Goal: Information Seeking & Learning: Compare options

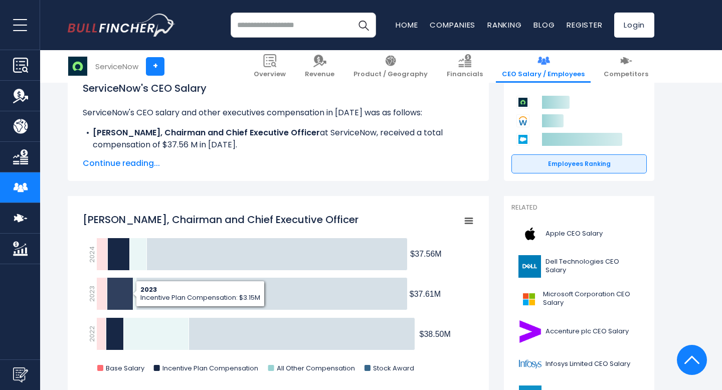
scroll to position [182, 0]
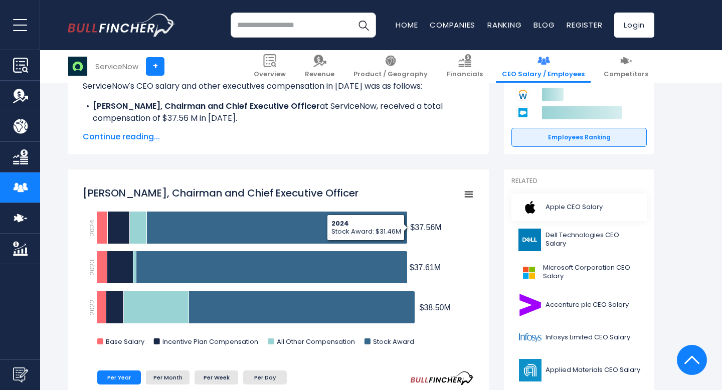
click at [556, 203] on span "Apple CEO Salary" at bounding box center [574, 207] width 57 height 9
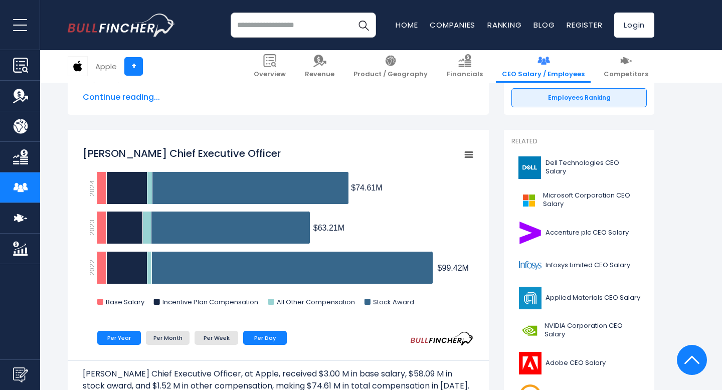
click at [268, 338] on li "Per Day" at bounding box center [265, 338] width 44 height 14
click at [544, 328] on link "NVIDIA Corporation CEO Salary" at bounding box center [578, 331] width 135 height 28
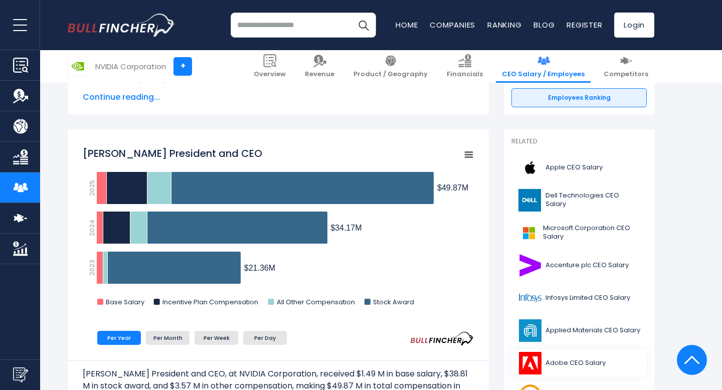
click at [593, 377] on link "Adobe CEO Salary" at bounding box center [578, 363] width 135 height 28
click at [592, 365] on span "Adobe CEO Salary" at bounding box center [576, 363] width 60 height 9
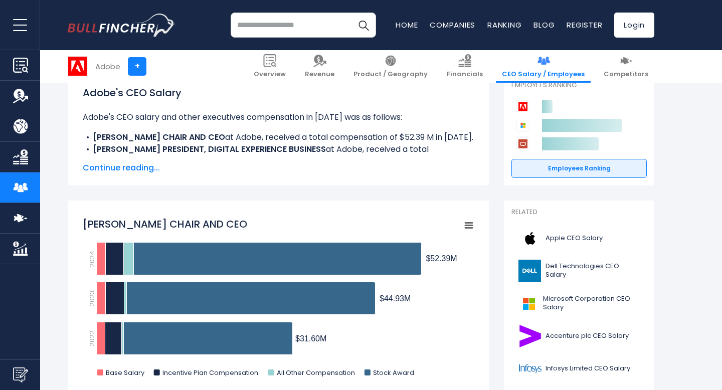
scroll to position [181, 0]
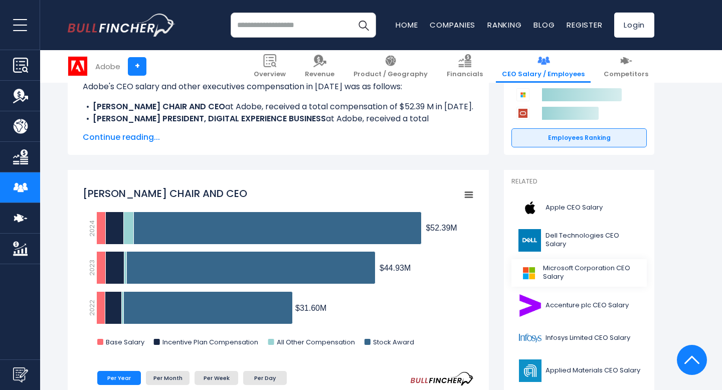
click at [596, 277] on span "Microsoft Corporation CEO Salary" at bounding box center [592, 272] width 98 height 17
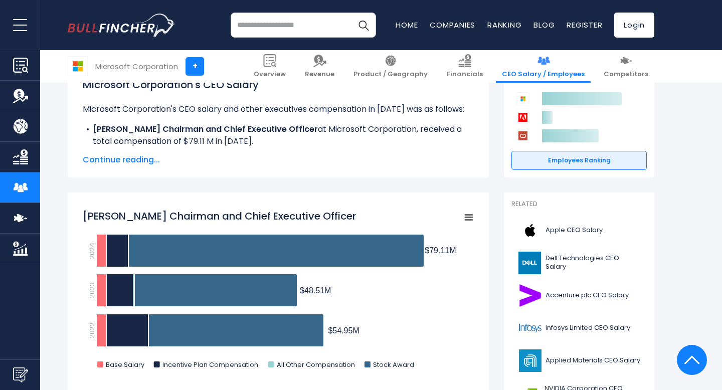
scroll to position [157, 0]
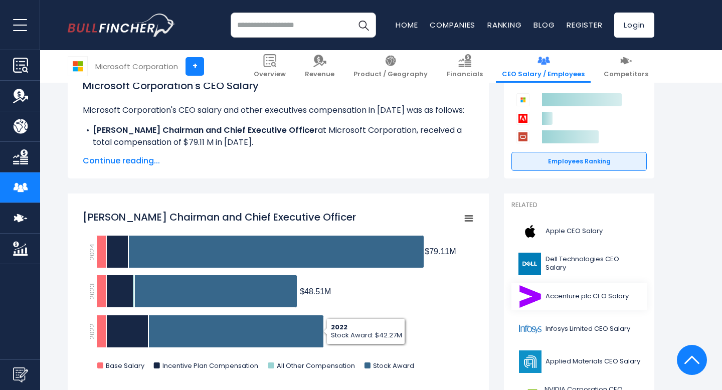
click at [540, 294] on img at bounding box center [529, 296] width 25 height 23
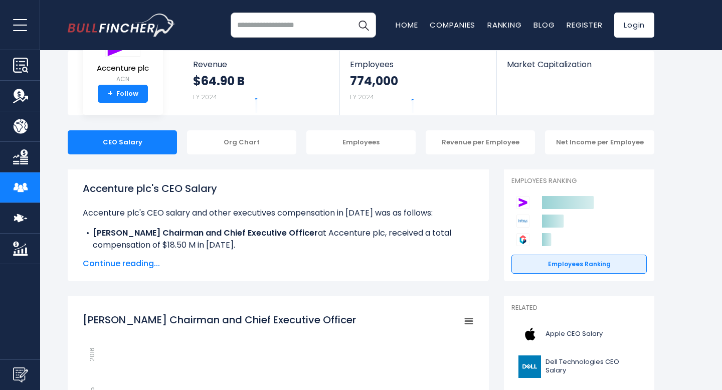
scroll to position [147, 0]
